Goal: Transaction & Acquisition: Purchase product/service

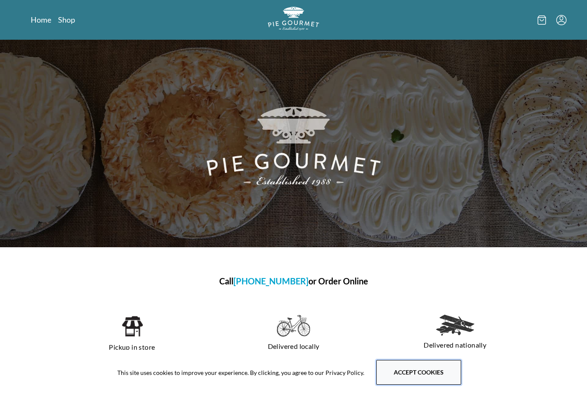
click at [411, 370] on button "Accept cookies" at bounding box center [418, 372] width 85 height 25
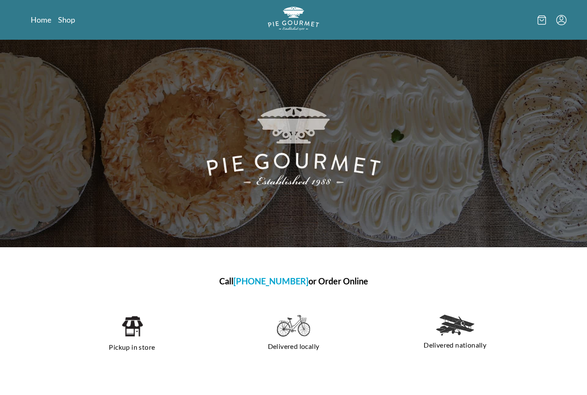
click at [558, 15] on icon "Menu" at bounding box center [561, 20] width 10 height 10
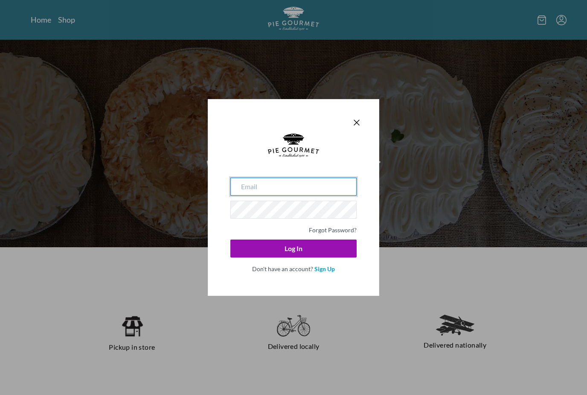
click at [305, 193] on input "email" at bounding box center [293, 186] width 126 height 18
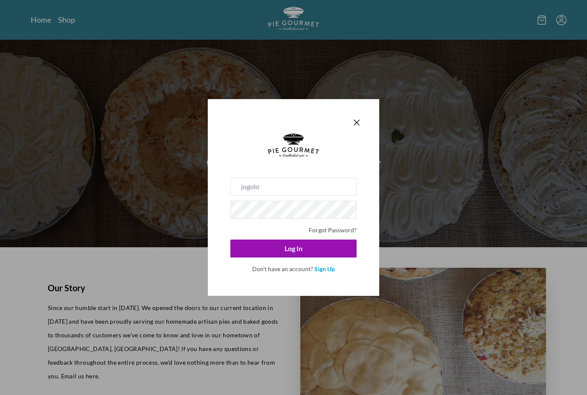
click at [293, 248] on button "Log In" at bounding box center [293, 248] width 126 height 18
click at [311, 256] on button "Log In" at bounding box center [293, 248] width 126 height 18
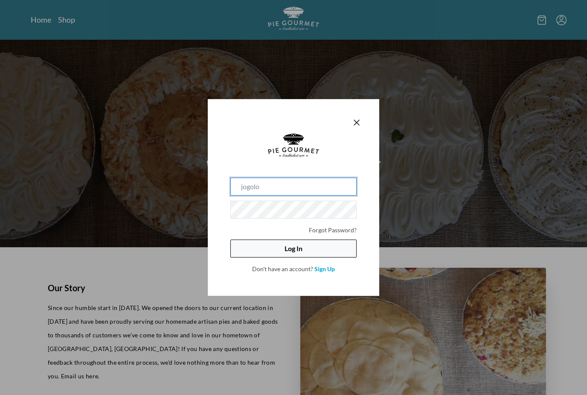
type input "[EMAIL_ADDRESS][DOMAIN_NAME]"
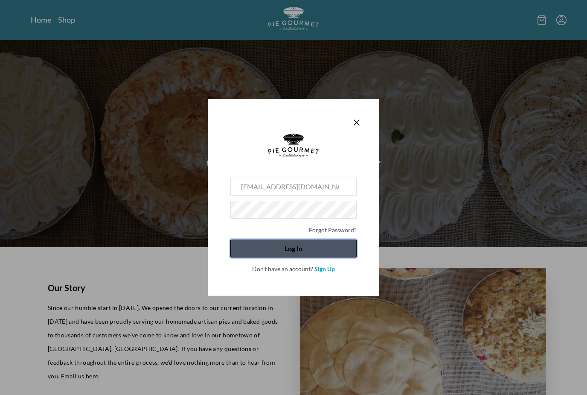
click at [292, 249] on button "Log In" at bounding box center [293, 248] width 126 height 18
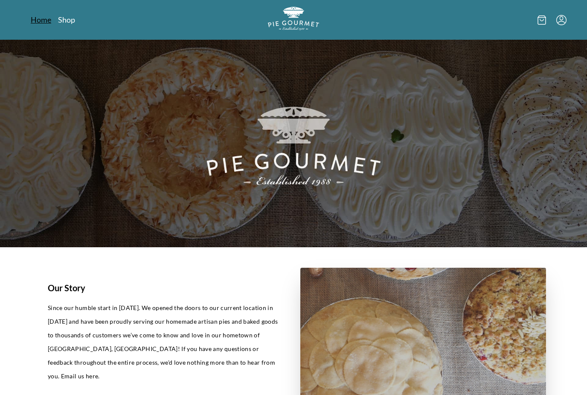
click at [46, 15] on link "Home" at bounding box center [41, 20] width 20 height 10
click at [68, 23] on link "Shop" at bounding box center [66, 20] width 17 height 10
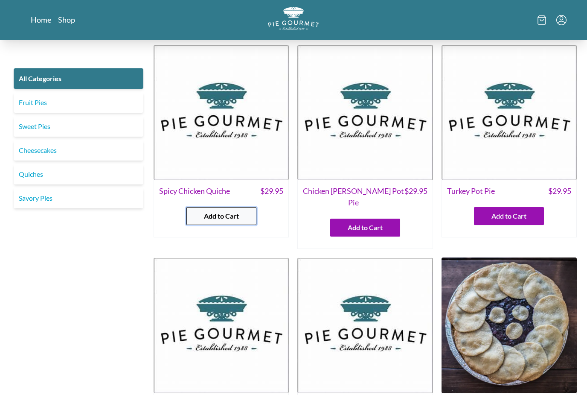
click at [217, 218] on span "Add to Cart" at bounding box center [221, 216] width 35 height 10
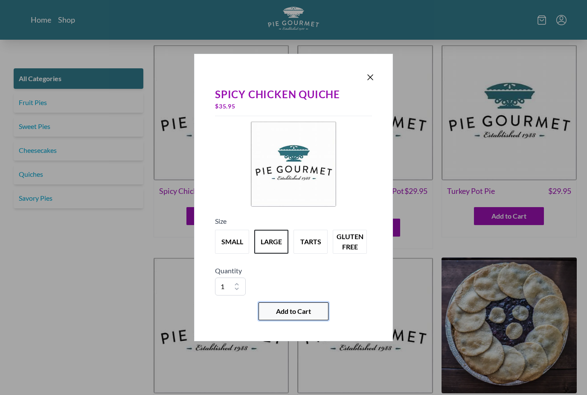
click at [298, 312] on span "Add to Cart" at bounding box center [293, 311] width 35 height 10
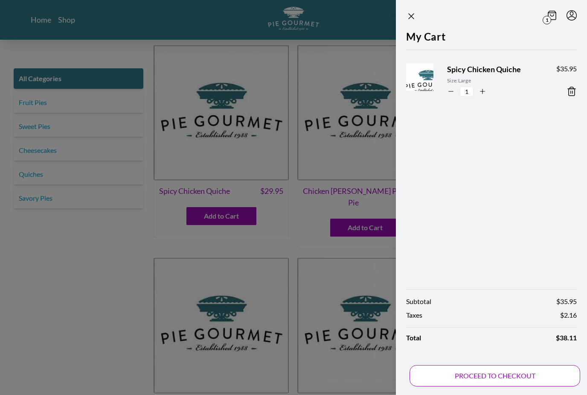
click at [474, 379] on button "PROCEED TO CHECKOUT" at bounding box center [494, 375] width 171 height 21
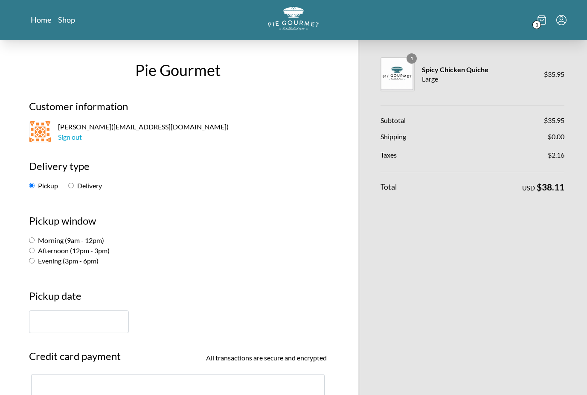
click at [43, 236] on label "Morning (9am - 12pm)" at bounding box center [66, 240] width 75 height 8
click at [35, 237] on input "Morning (9am - 12pm)" at bounding box center [32, 240] width 6 height 6
radio input "true"
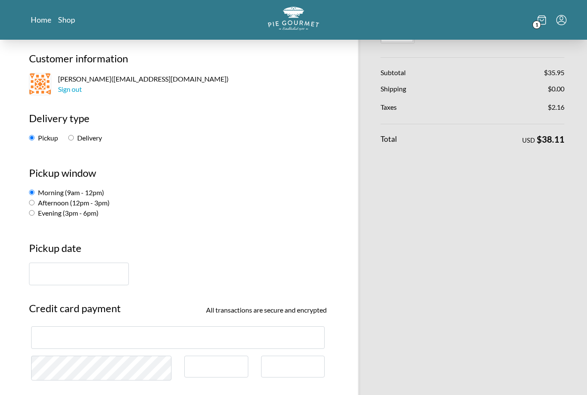
scroll to position [54, 0]
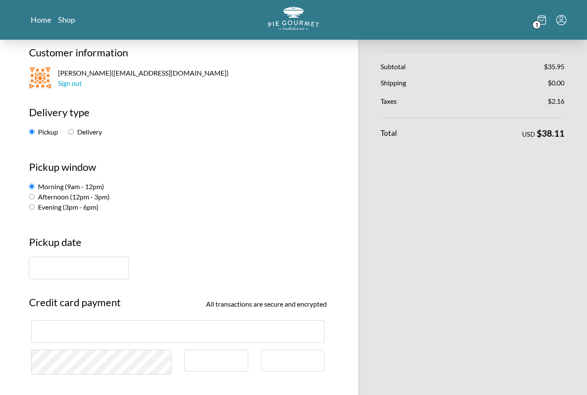
click at [83, 273] on input "text" at bounding box center [79, 267] width 100 height 23
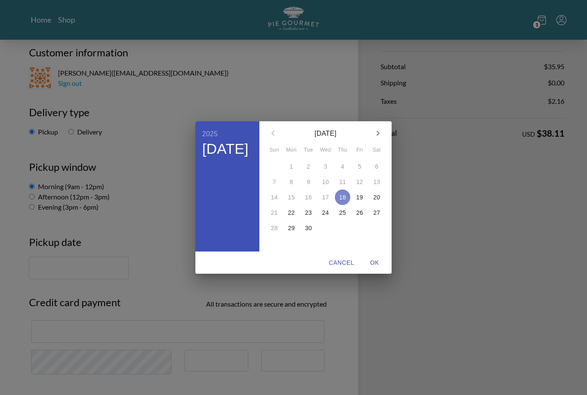
click at [344, 205] on button "18" at bounding box center [342, 196] width 15 height 15
click at [381, 293] on div "2025 Thu, Sep [DATE] Mon Tue Wed Thu Fri Sat 31 1 2 3 4 5 6 7 8 9 10 11 12 13 1…" at bounding box center [293, 197] width 587 height 395
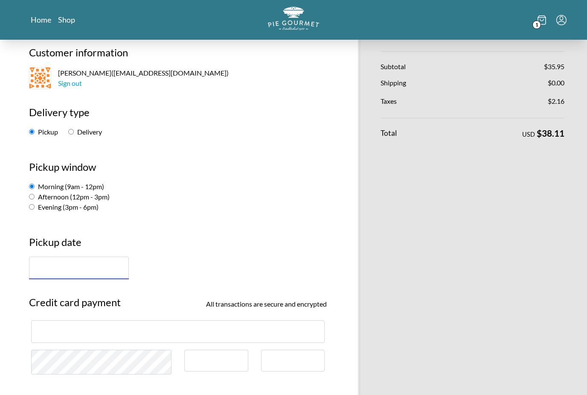
click at [100, 271] on input "text" at bounding box center [79, 267] width 100 height 23
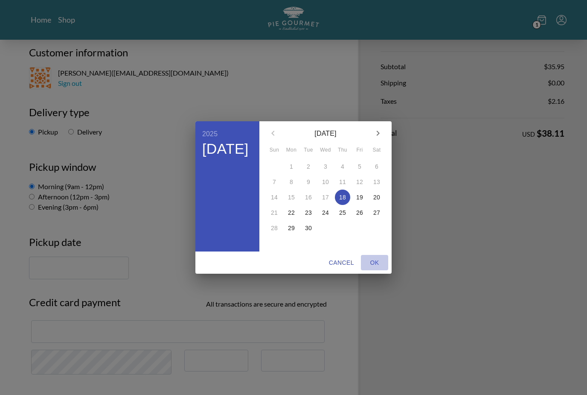
click at [372, 268] on span "OK" at bounding box center [374, 262] width 20 height 11
type input "[DATE]"
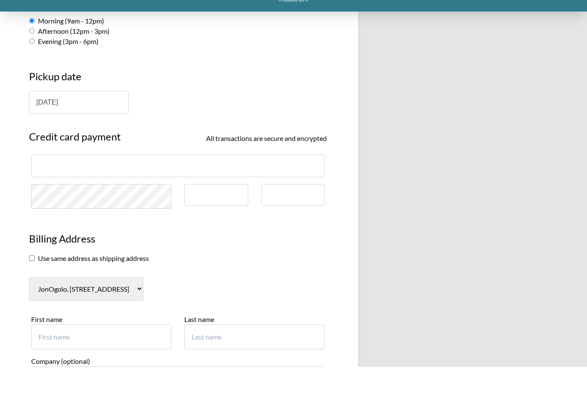
scroll to position [220, 0]
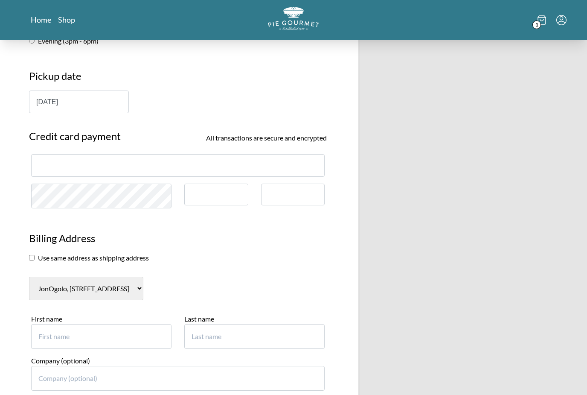
click at [195, 189] on div at bounding box center [216, 194] width 64 height 22
click at [286, 203] on div at bounding box center [293, 195] width 64 height 22
click at [64, 257] on section "Use same address as shipping address" at bounding box center [178, 258] width 298 height 10
click at [30, 256] on input "checkbox" at bounding box center [32, 258] width 6 height 6
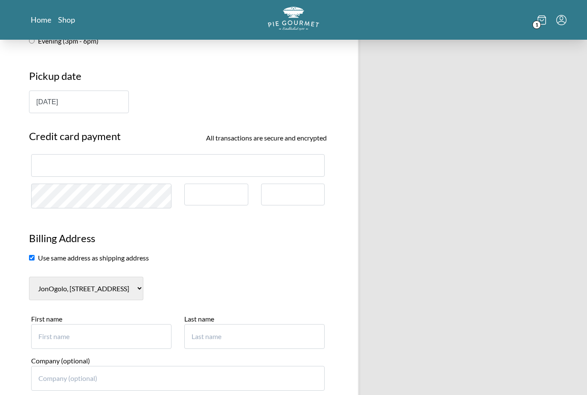
checkbox input "true"
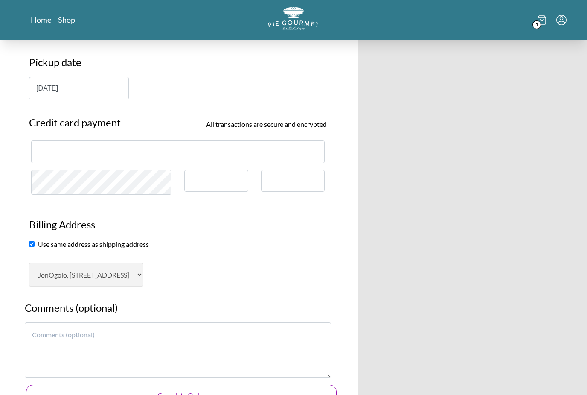
scroll to position [233, 0]
click at [250, 392] on button "Complete Order" at bounding box center [181, 394] width 310 height 21
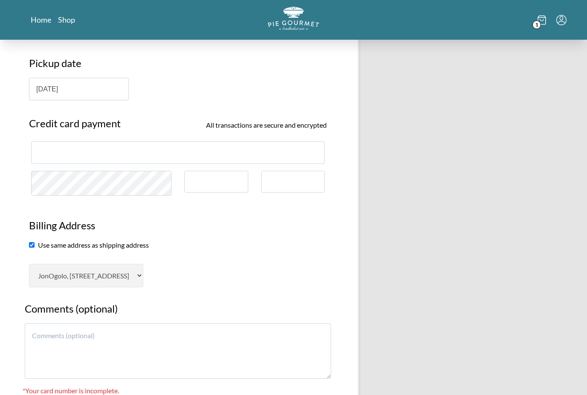
scroll to position [232, 0]
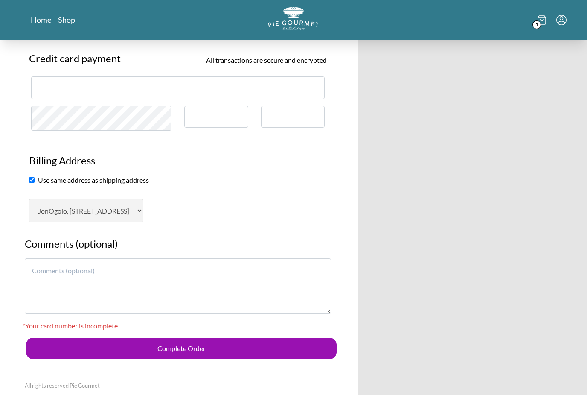
scroll to position [297, 0]
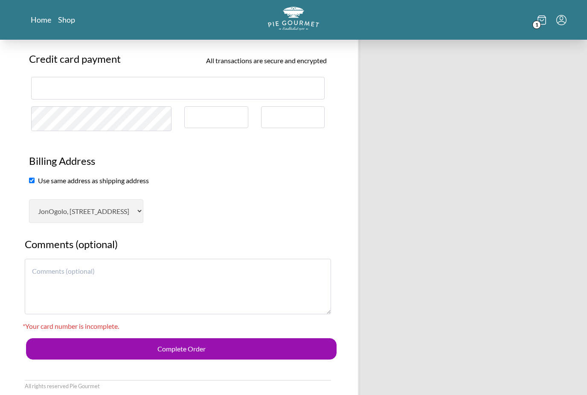
click at [215, 338] on button "Complete Order" at bounding box center [181, 348] width 310 height 21
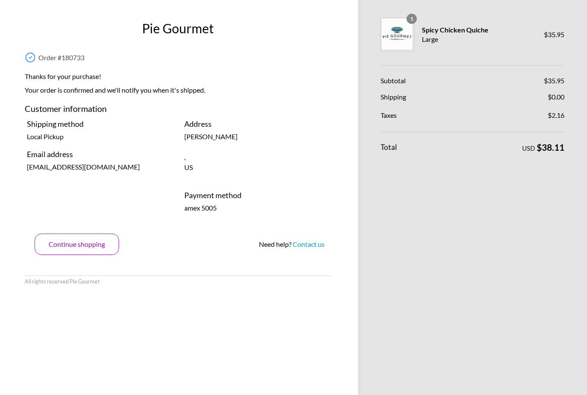
click at [87, 247] on button "Continue shopping" at bounding box center [77, 243] width 84 height 21
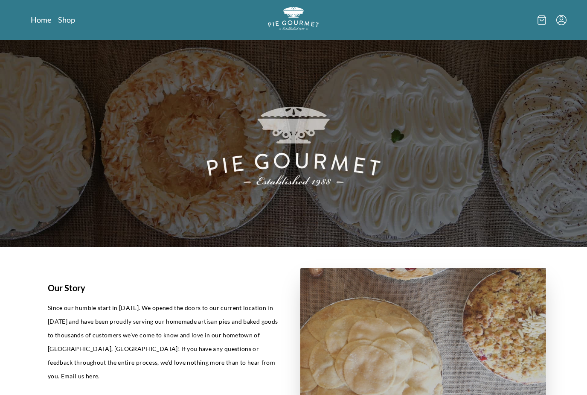
click at [64, 26] on div "Home Shop" at bounding box center [293, 20] width 546 height 40
click at [65, 20] on link "Shop" at bounding box center [66, 20] width 17 height 10
